Goal: Transaction & Acquisition: Book appointment/travel/reservation

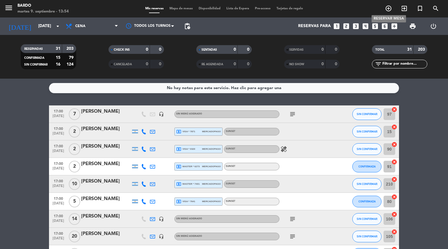
click at [388, 5] on span "add_circle_outline" at bounding box center [389, 8] width 16 height 10
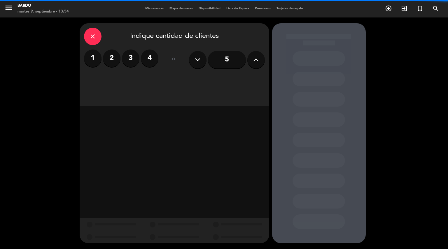
click at [225, 60] on input "5" at bounding box center [227, 59] width 38 height 17
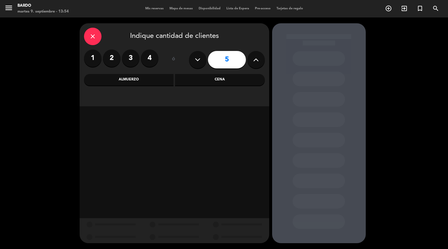
click at [208, 80] on div "Cena" at bounding box center [220, 80] width 90 height 12
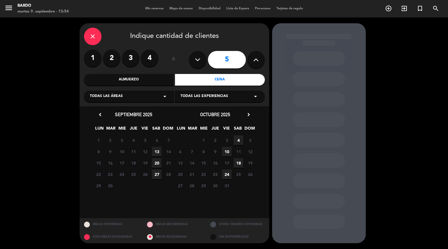
click at [155, 150] on span "13" at bounding box center [157, 152] width 10 height 10
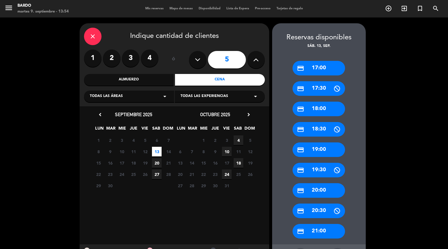
click at [321, 68] on div "credit_card 17:00" at bounding box center [319, 68] width 52 height 15
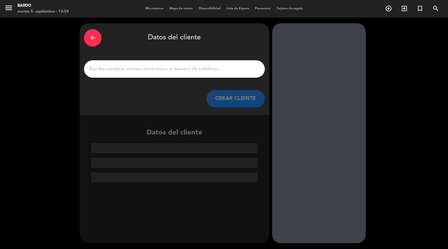
click at [220, 68] on input "1" at bounding box center [174, 69] width 172 height 8
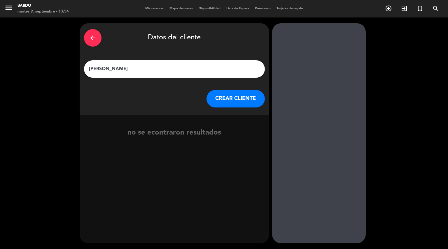
type input "[PERSON_NAME]"
click at [237, 100] on button "CREAR CLIENTE" at bounding box center [235, 98] width 58 height 17
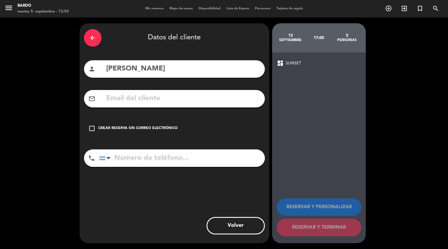
click at [106, 128] on div "Crear reserva sin correo electrónico" at bounding box center [137, 129] width 79 height 6
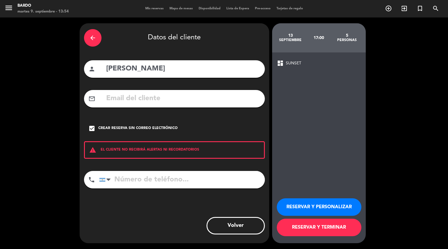
click at [302, 204] on button "RESERVAR Y PERSONALIZAR" at bounding box center [319, 207] width 85 height 17
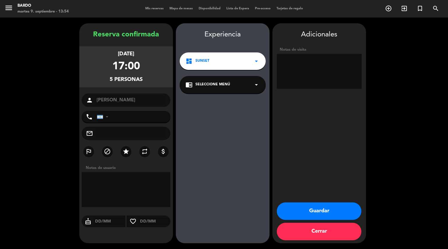
click at [342, 62] on textarea at bounding box center [319, 71] width 85 height 35
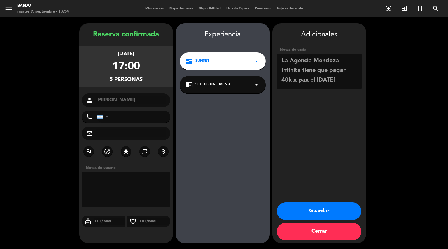
type textarea "La Agencia Mendoza Infinita tiene que pagar 40k x pax el viernes 12/9"
click at [322, 209] on button "Guardar" at bounding box center [319, 211] width 85 height 17
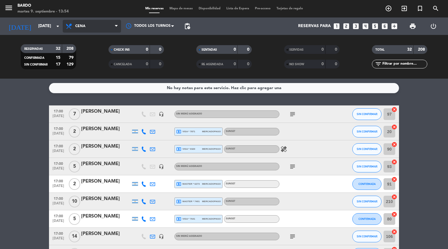
click at [105, 22] on span "Cena" at bounding box center [92, 26] width 58 height 13
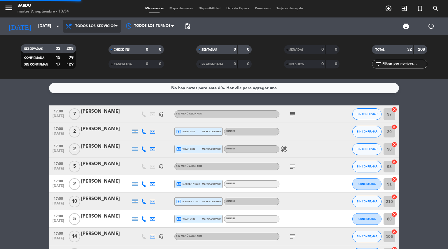
click at [104, 41] on div "menu Bardo martes 9. septiembre - 13:54 Mis reservas Mapa de mesas Disponibilid…" at bounding box center [224, 39] width 448 height 79
